Goal: Find specific page/section: Find specific page/section

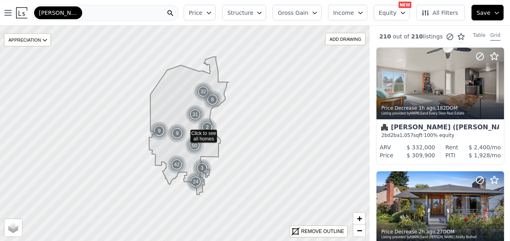
click at [134, 15] on div "[PERSON_NAME]" at bounding box center [105, 13] width 147 height 16
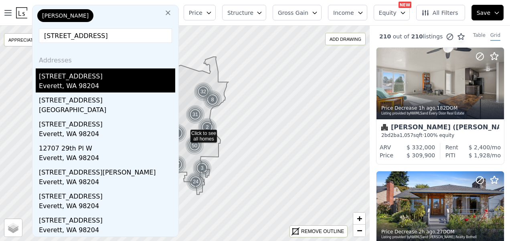
type input "[STREET_ADDRESS]"
click at [59, 82] on div "Everett, WA 98204" at bounding box center [107, 86] width 136 height 11
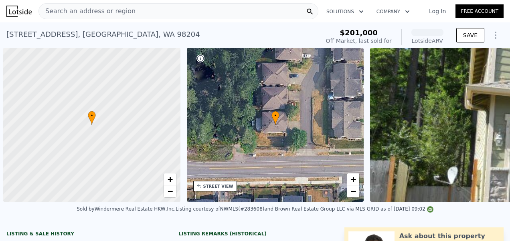
scroll to position [0, 3]
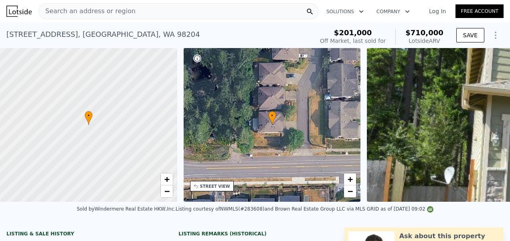
click at [95, 10] on span "Search an address or region" at bounding box center [87, 11] width 97 height 10
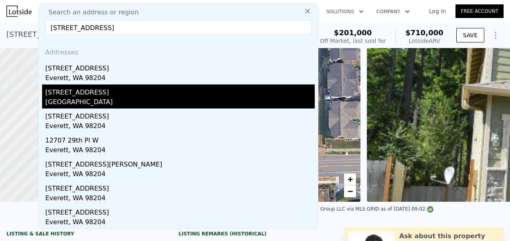
type input "[STREET_ADDRESS]"
click at [79, 96] on div "[STREET_ADDRESS]" at bounding box center [179, 91] width 269 height 13
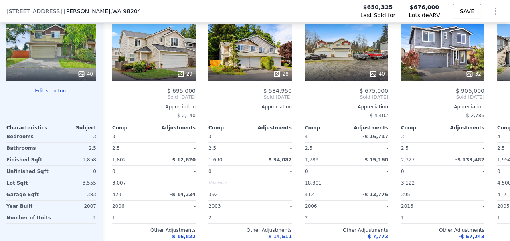
scroll to position [964, 0]
